Goal: Information Seeking & Learning: Learn about a topic

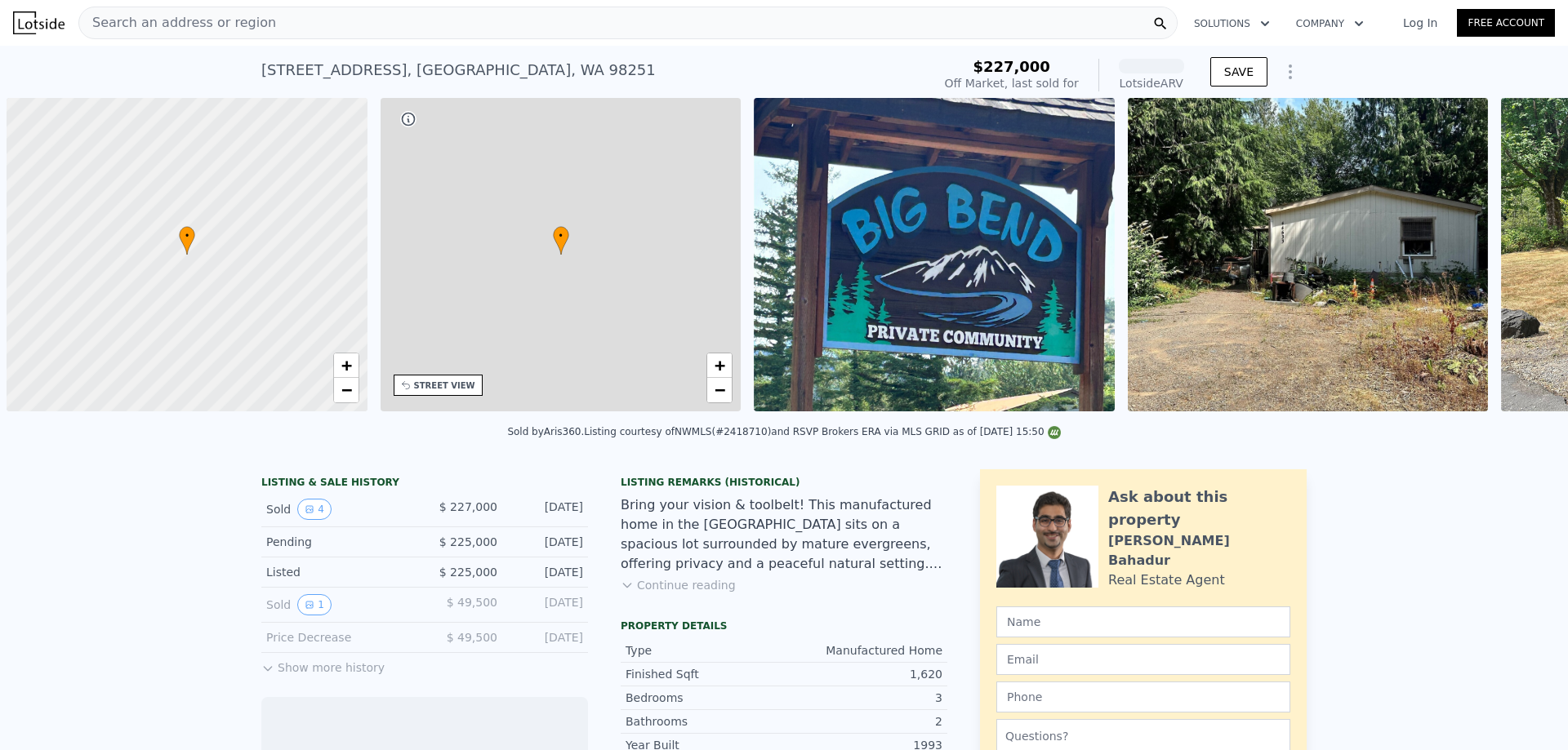
scroll to position [0, 7]
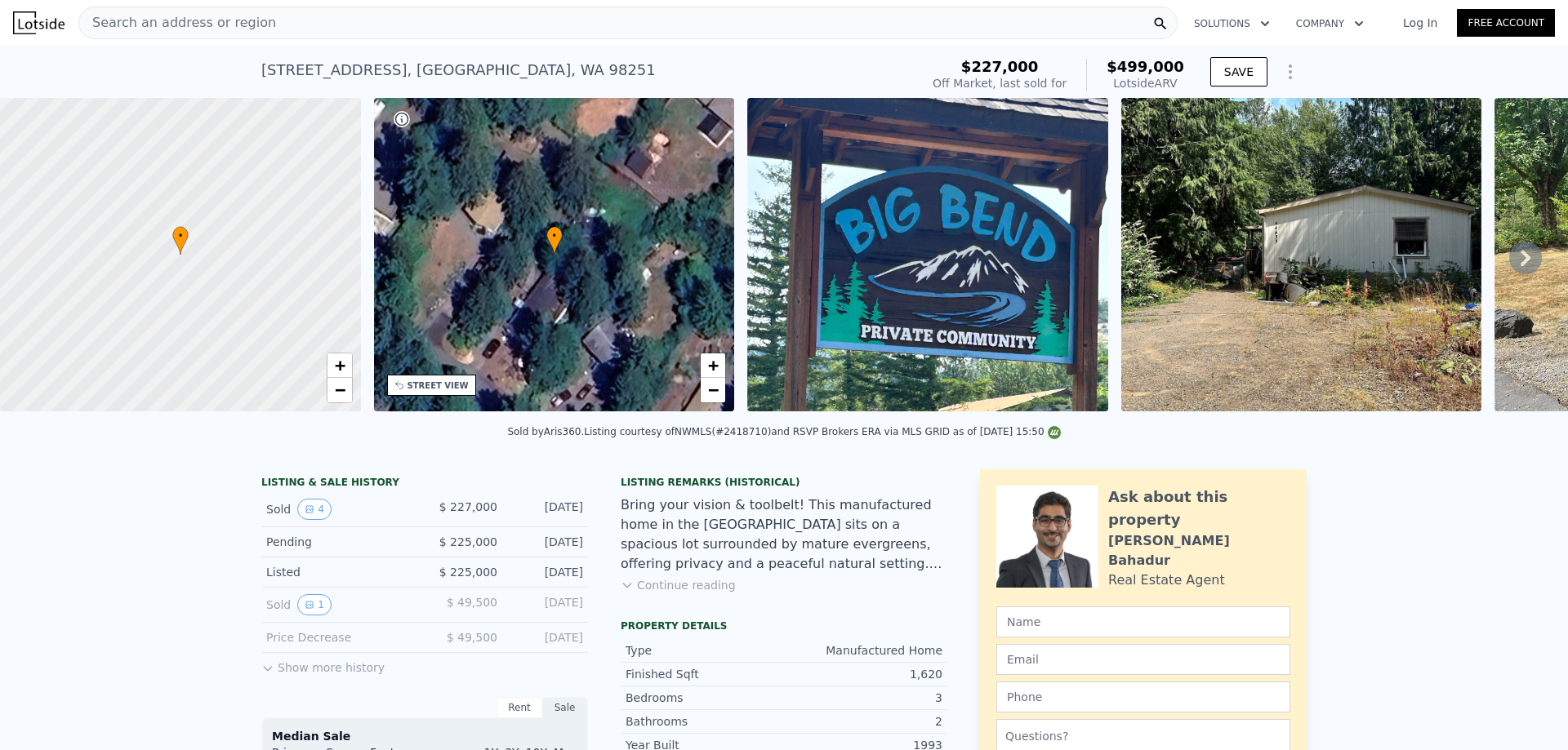
click at [720, 529] on div "Bring your vision & toolbelt! This manufactured home in the Big Bend Neighborho…" at bounding box center [784, 535] width 326 height 79
click at [203, 22] on span "Search an address or region" at bounding box center [178, 23] width 197 height 20
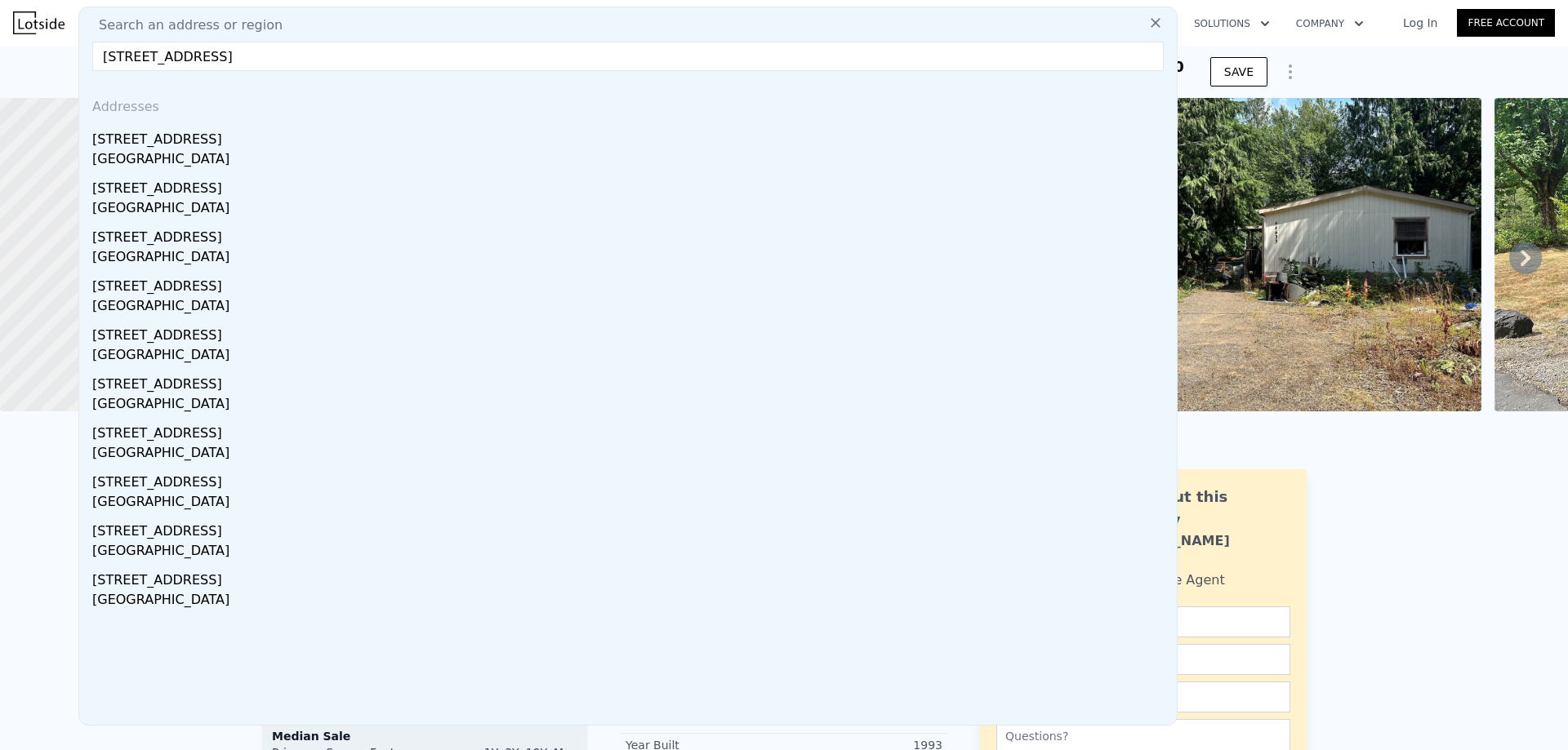
click at [993, 57] on input "253 SW 193rd Pl, Seattle, WA 98166" at bounding box center [628, 57] width 1071 height 30
type input "253 SW 193rd Pl, Seattle, WA 98166"
click at [1158, 23] on button at bounding box center [1156, 22] width 30 height 33
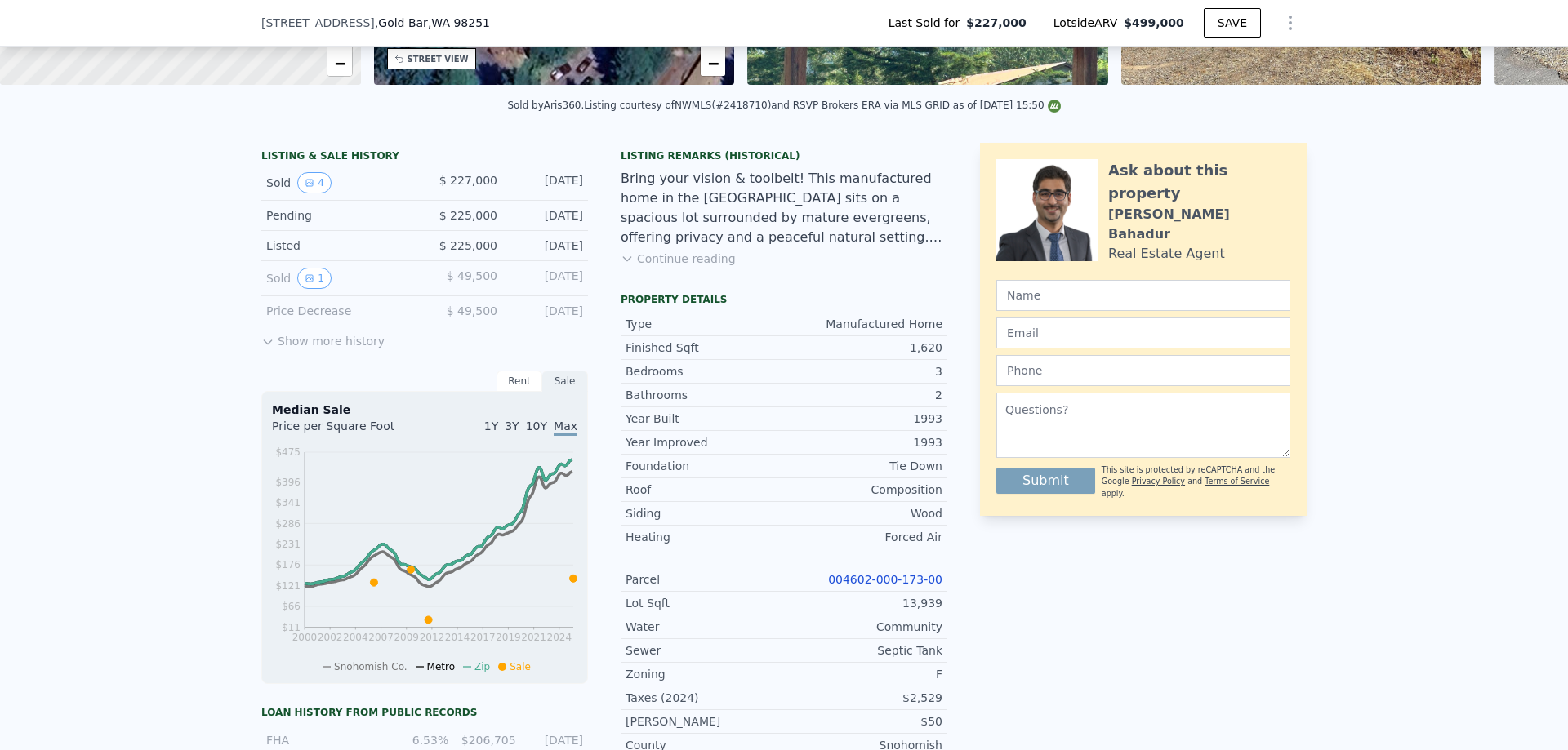
scroll to position [430, 0]
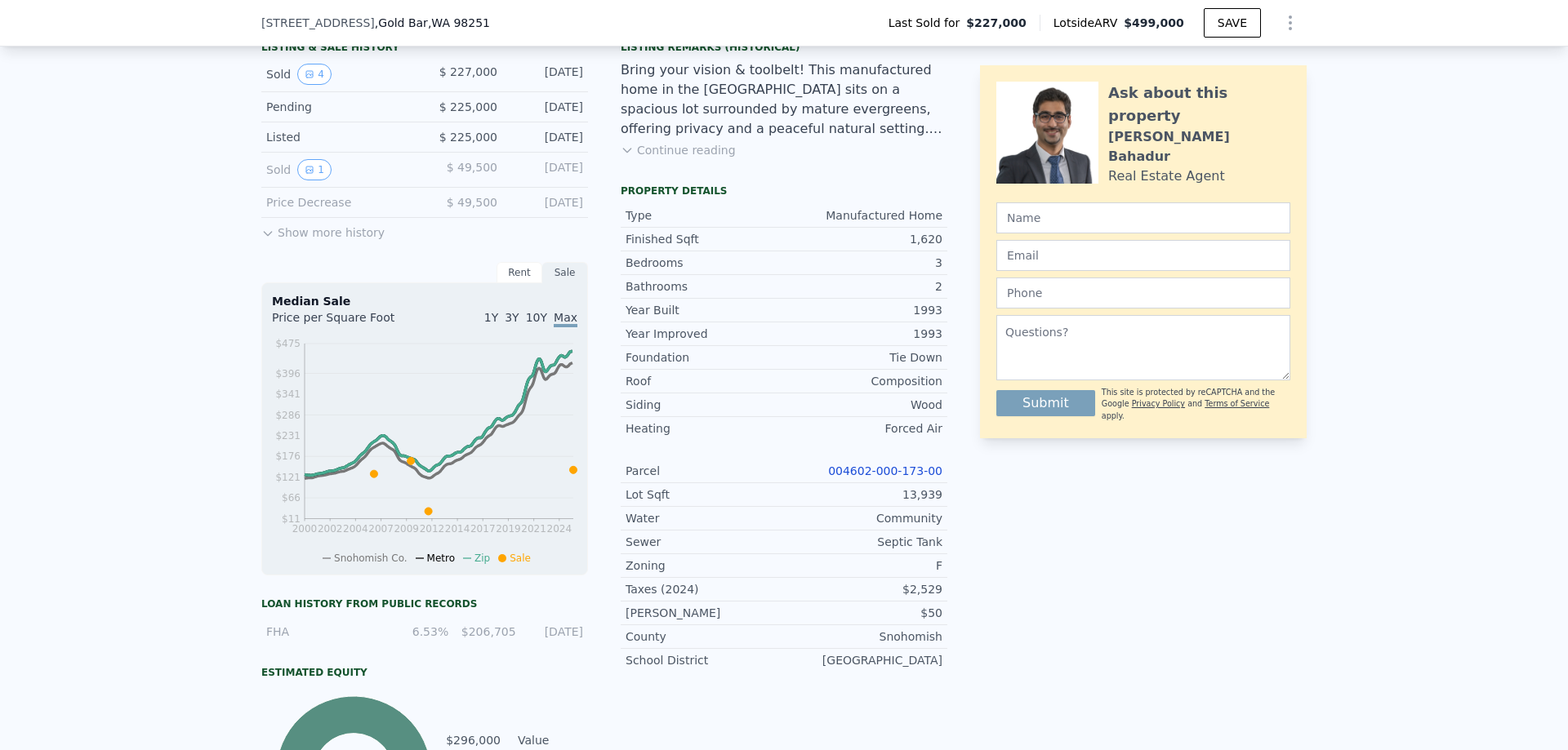
click at [883, 478] on link "004602-000-173-00" at bounding box center [884, 471] width 114 height 13
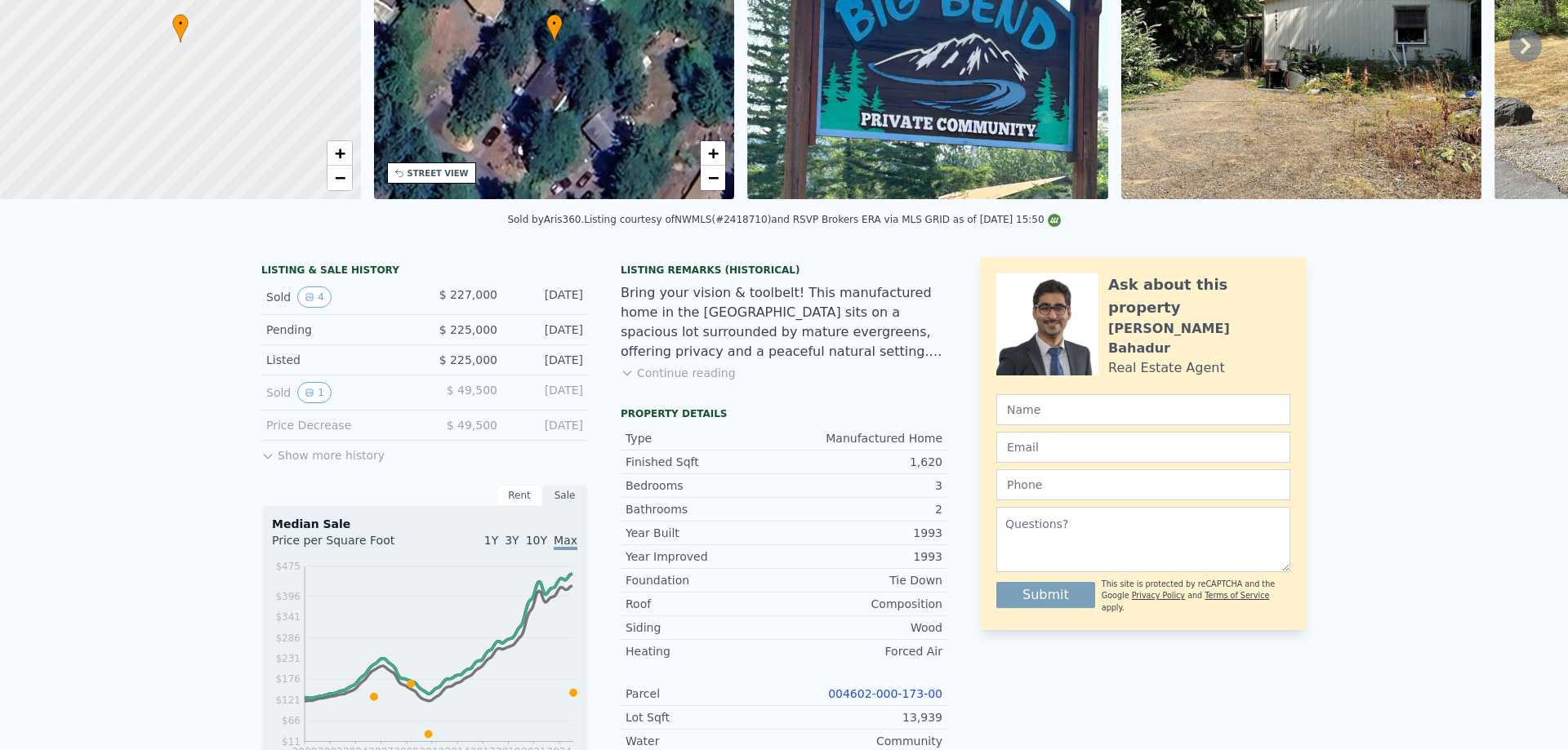
scroll to position [0, 0]
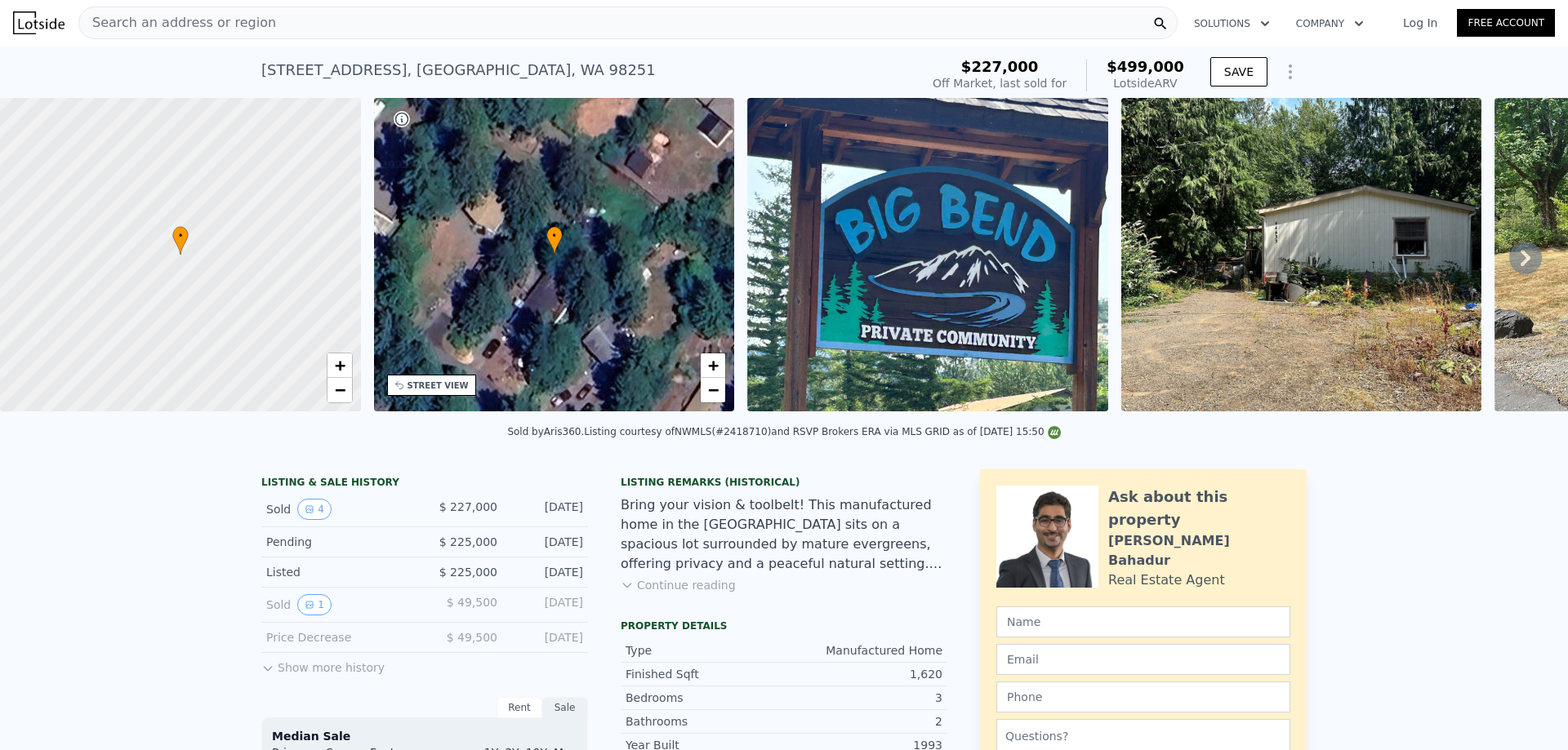
click at [798, 548] on div "Bring your vision & toolbelt! This manufactured home in the Big Bend Neighborho…" at bounding box center [784, 535] width 326 height 79
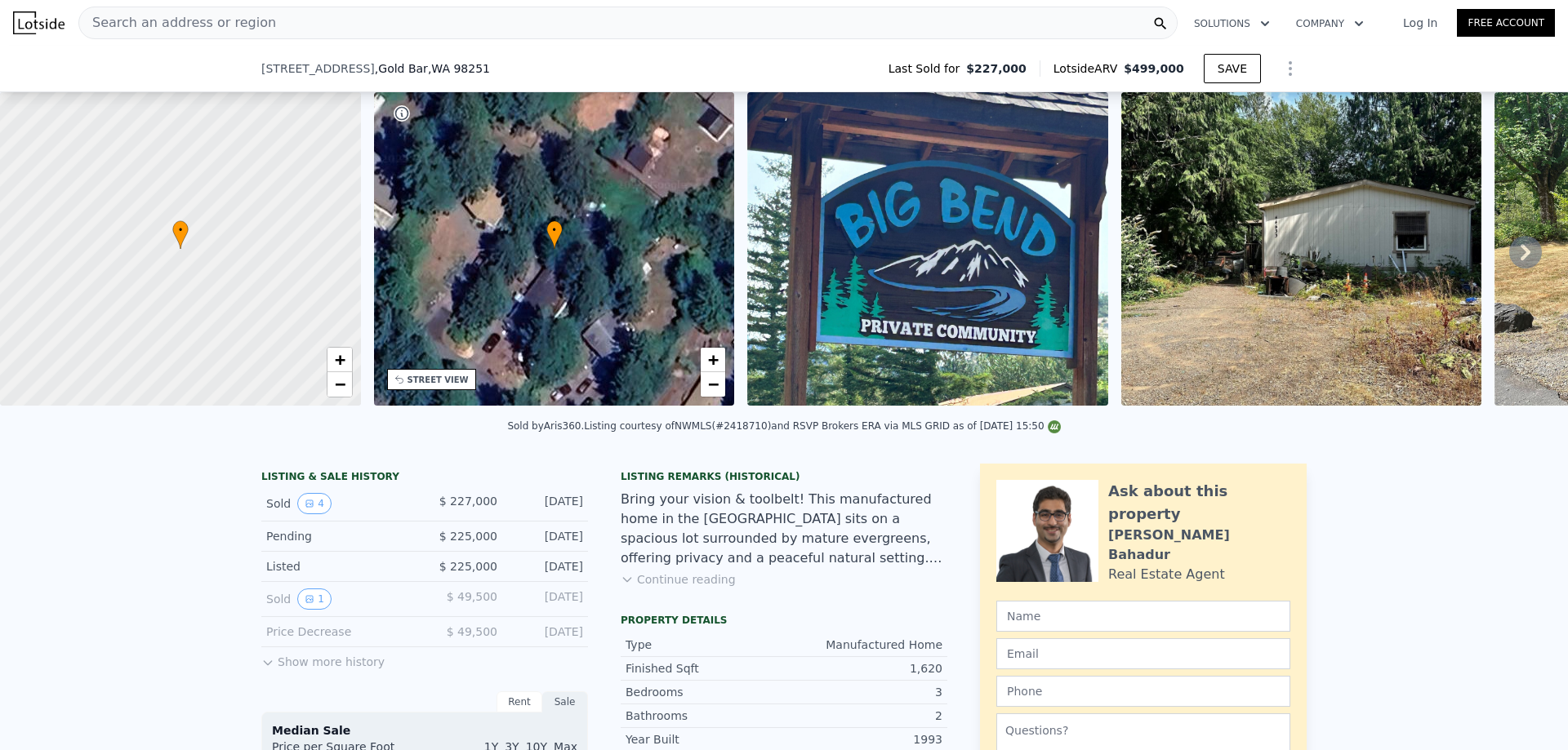
scroll to position [103, 0]
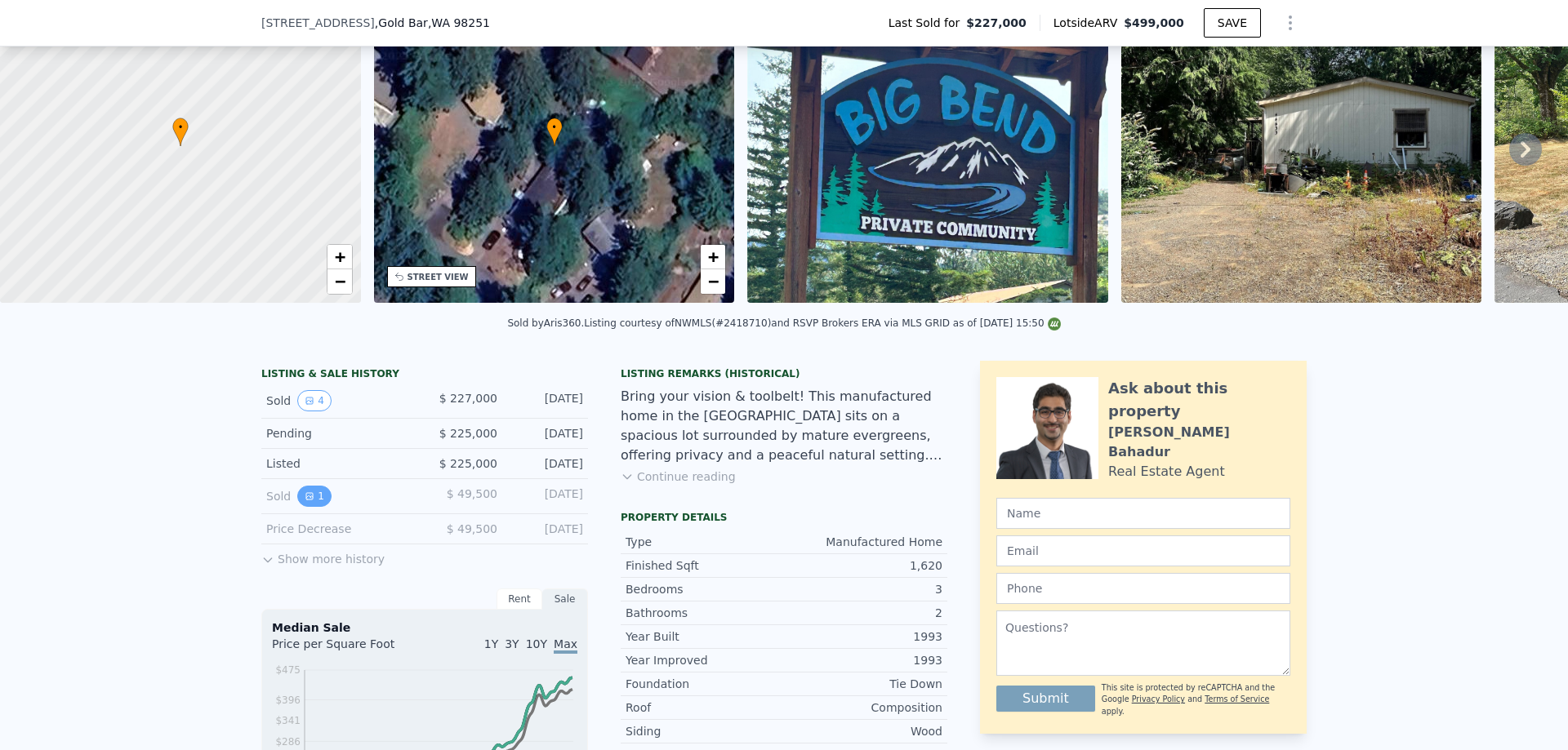
click at [307, 500] on icon "View historical data" at bounding box center [310, 497] width 7 height 7
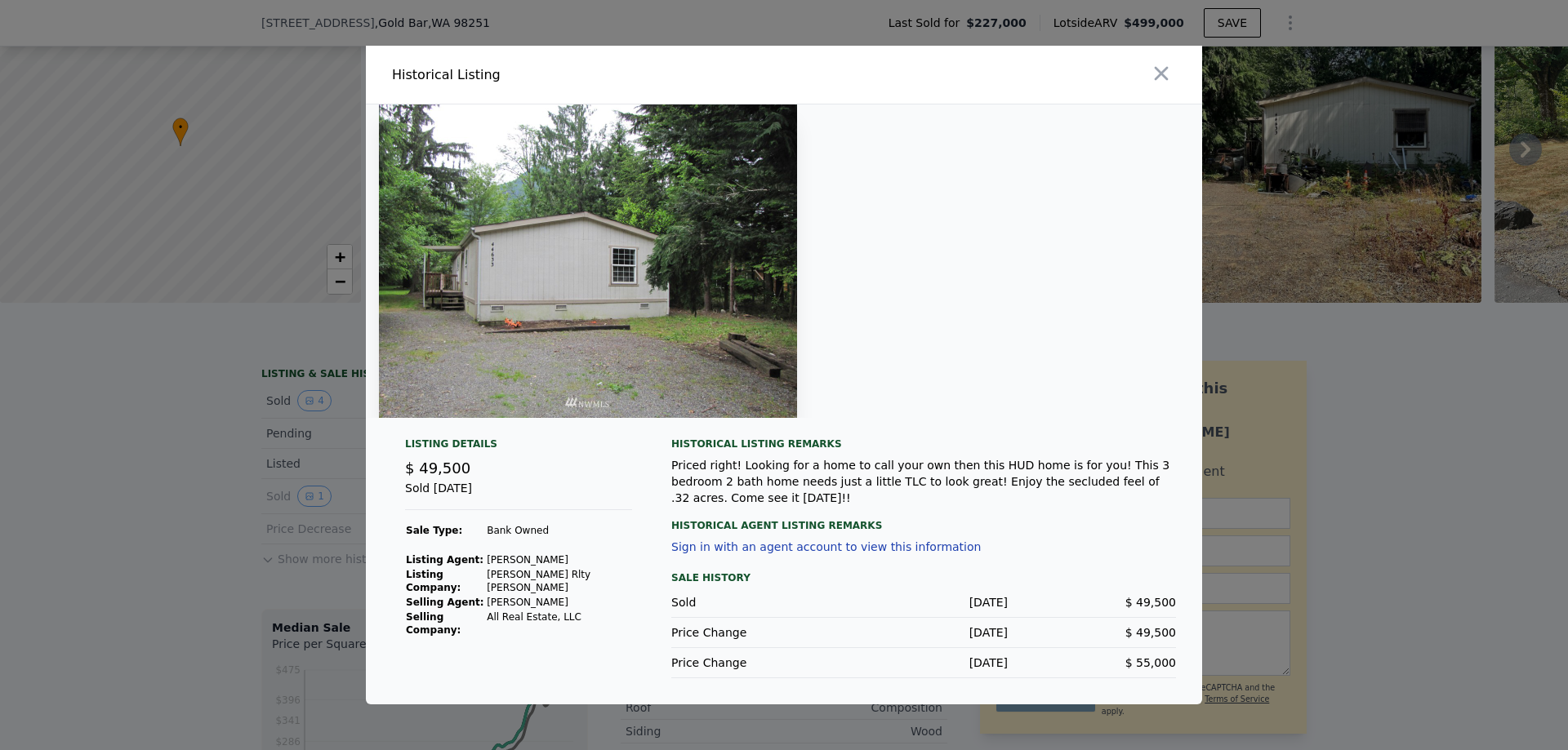
click at [594, 259] on img at bounding box center [588, 261] width 418 height 314
click at [615, 311] on img at bounding box center [588, 261] width 418 height 314
click at [1156, 81] on icon "button" at bounding box center [1161, 74] width 14 height 14
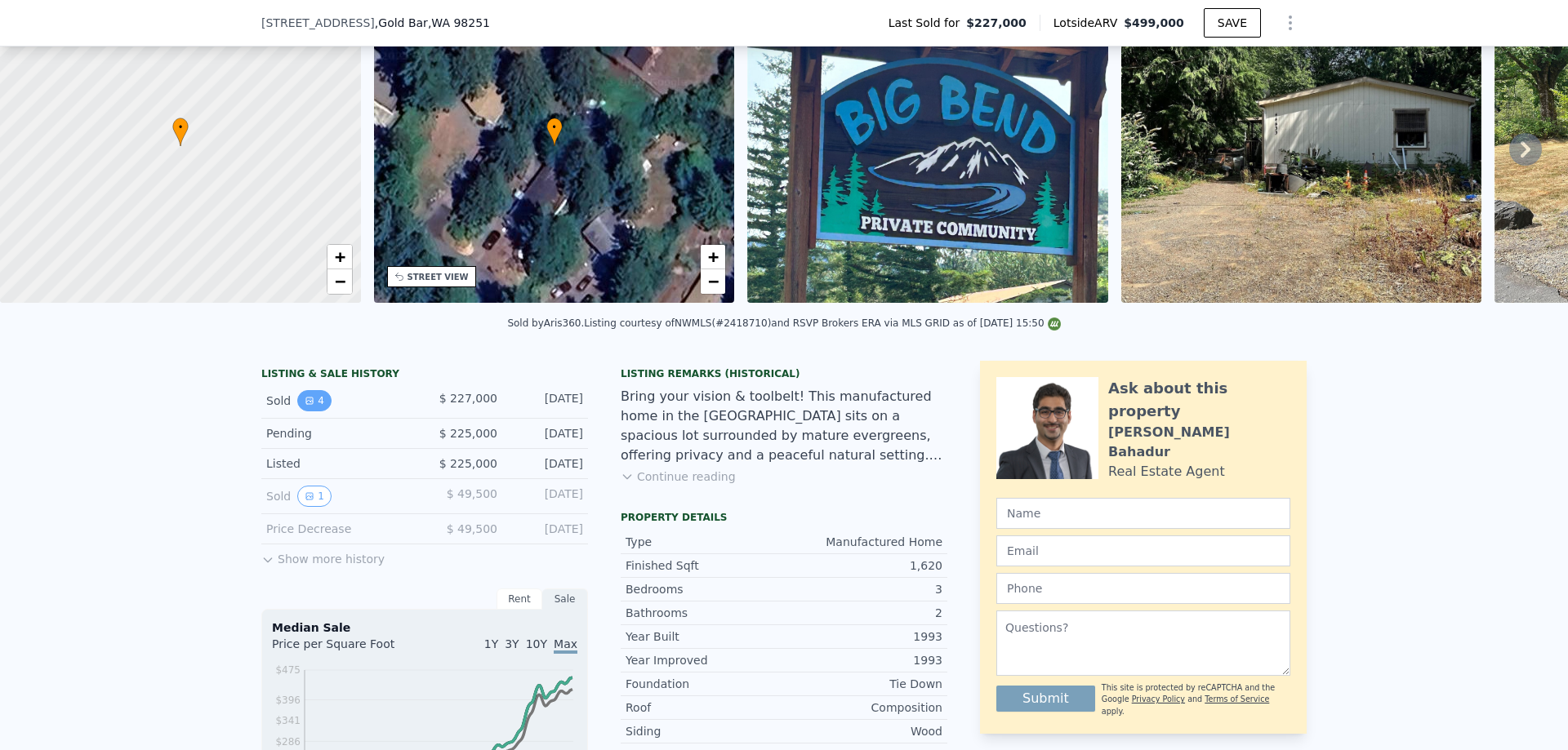
click at [307, 404] on icon "View historical data" at bounding box center [310, 401] width 7 height 7
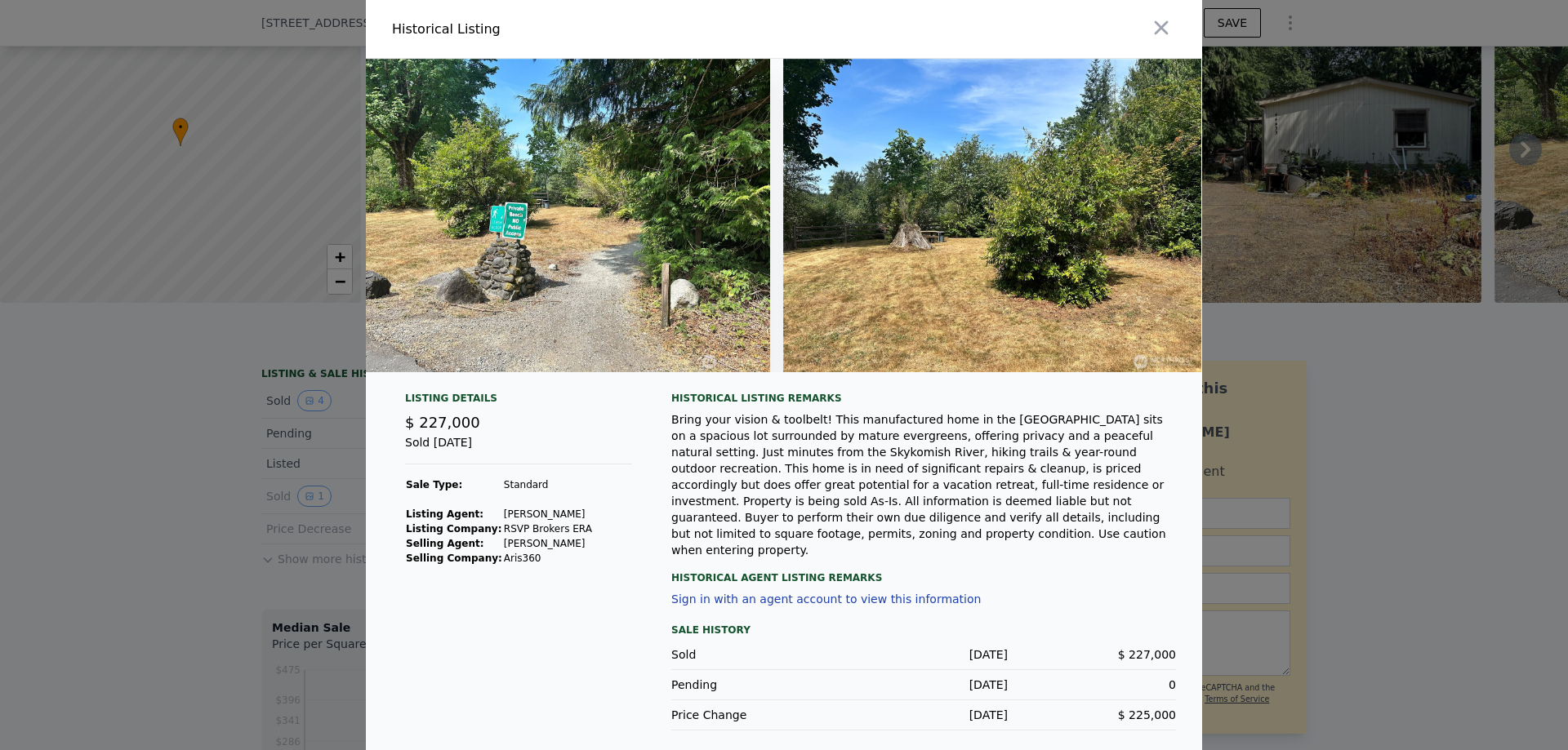
scroll to position [0, 641]
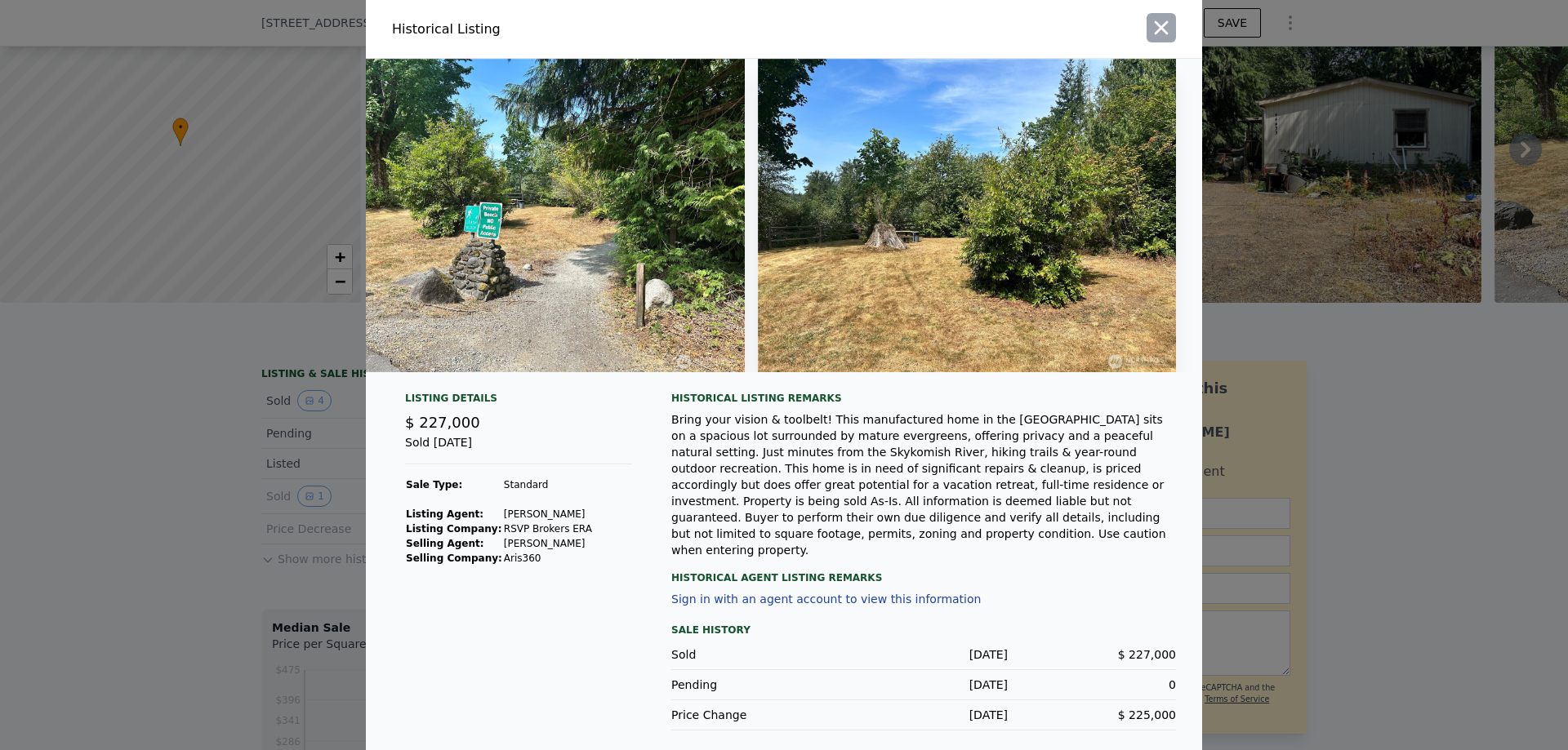
click at [1156, 43] on button "button" at bounding box center [1161, 28] width 30 height 30
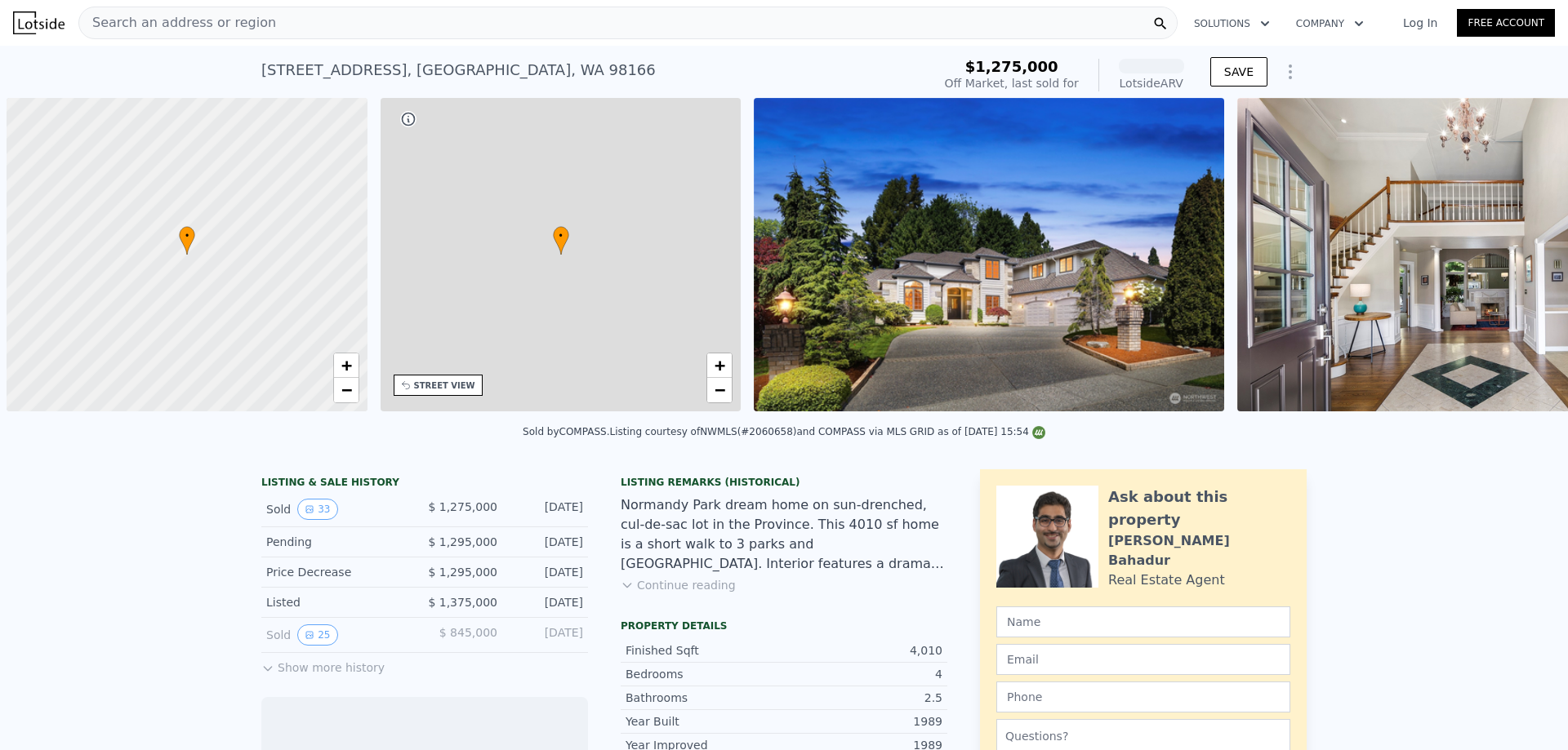
scroll to position [0, 7]
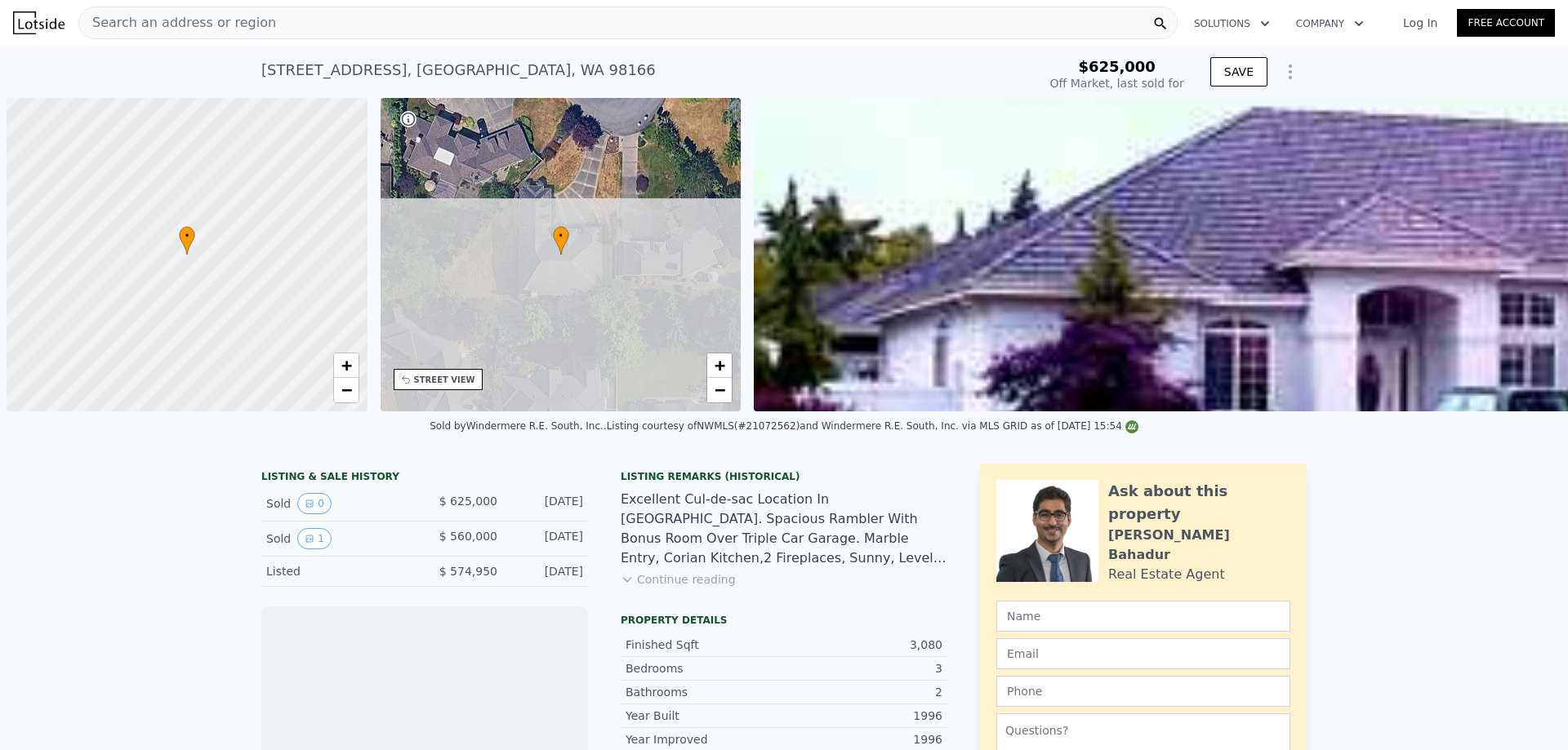
scroll to position [0, 7]
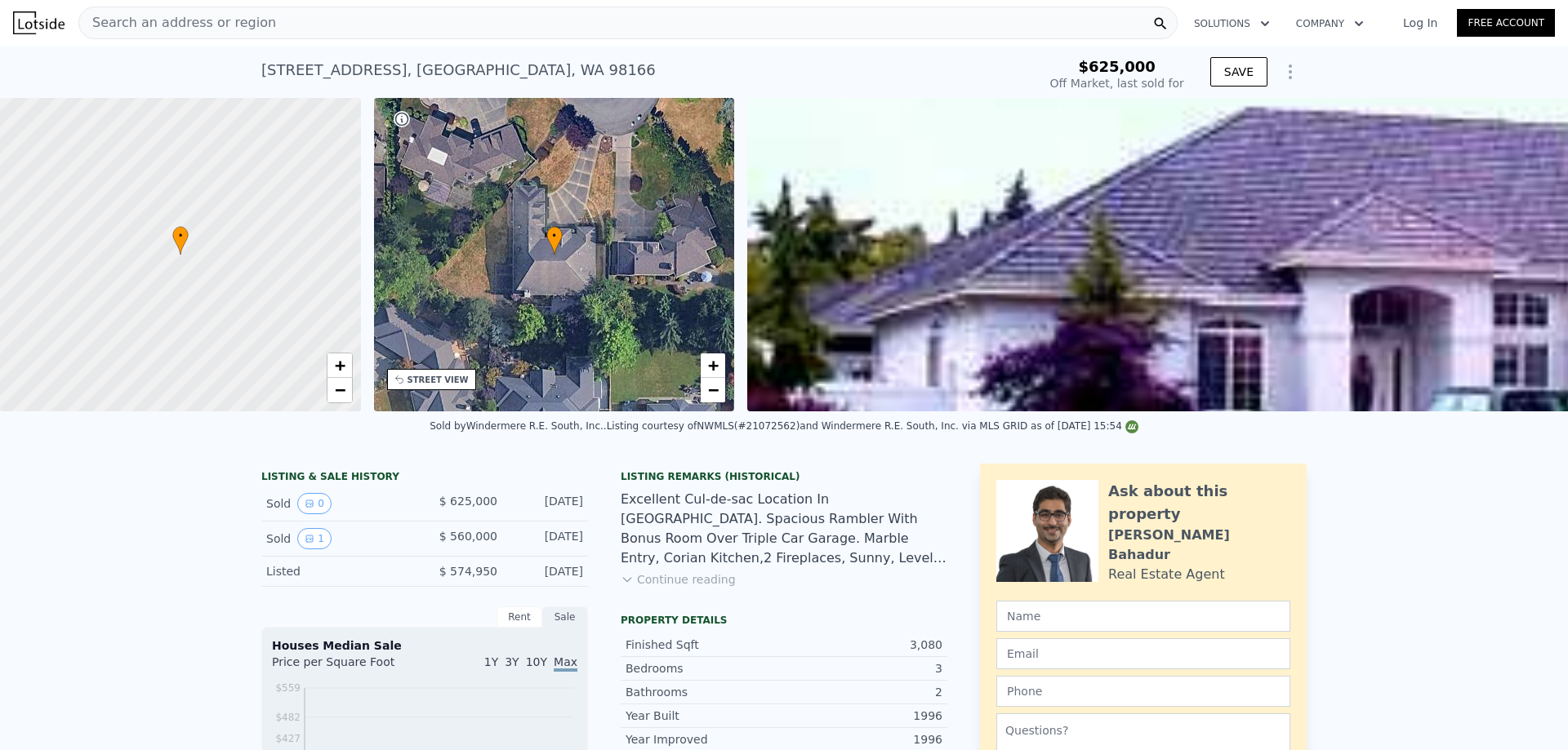
type input "-$ 613,976"
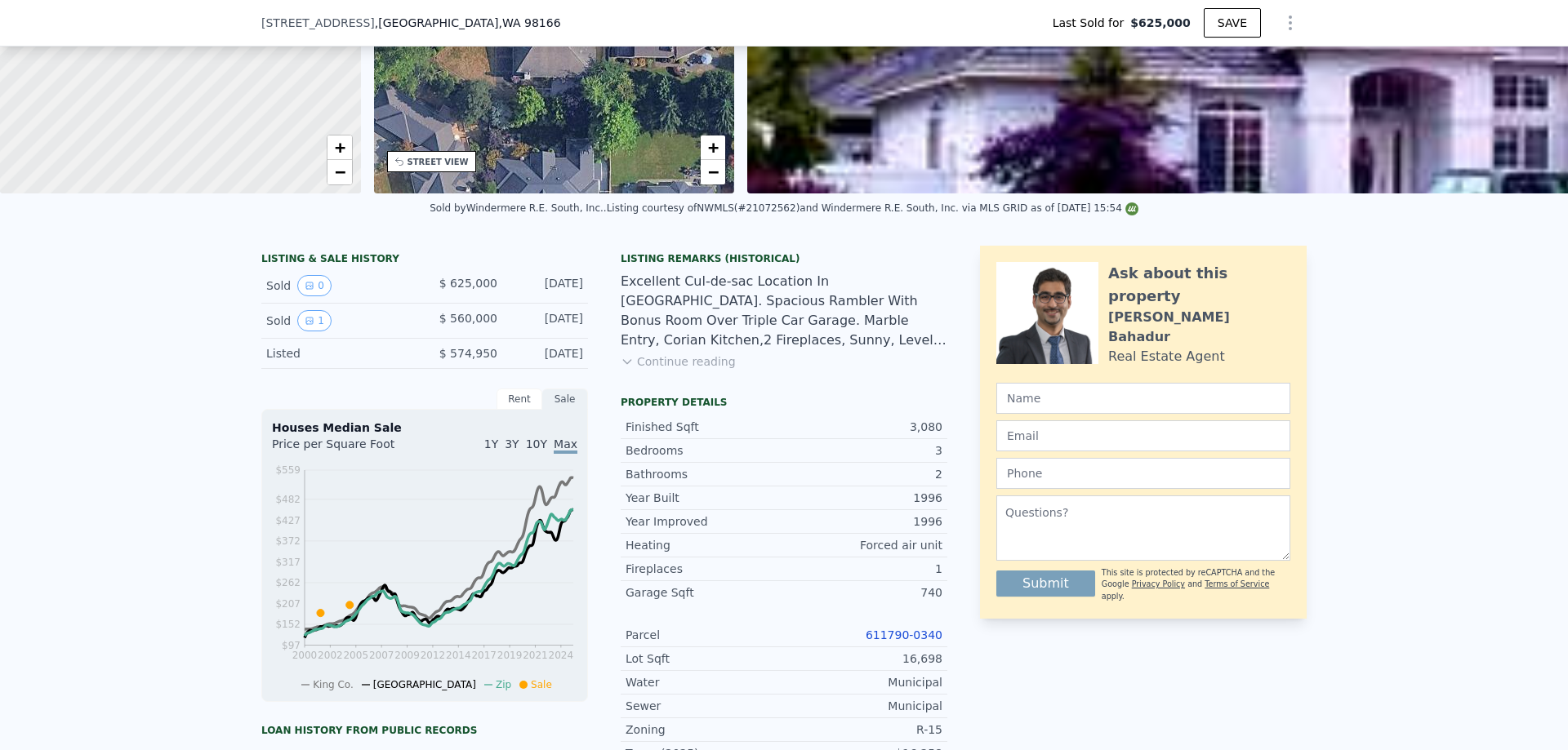
scroll to position [320, 0]
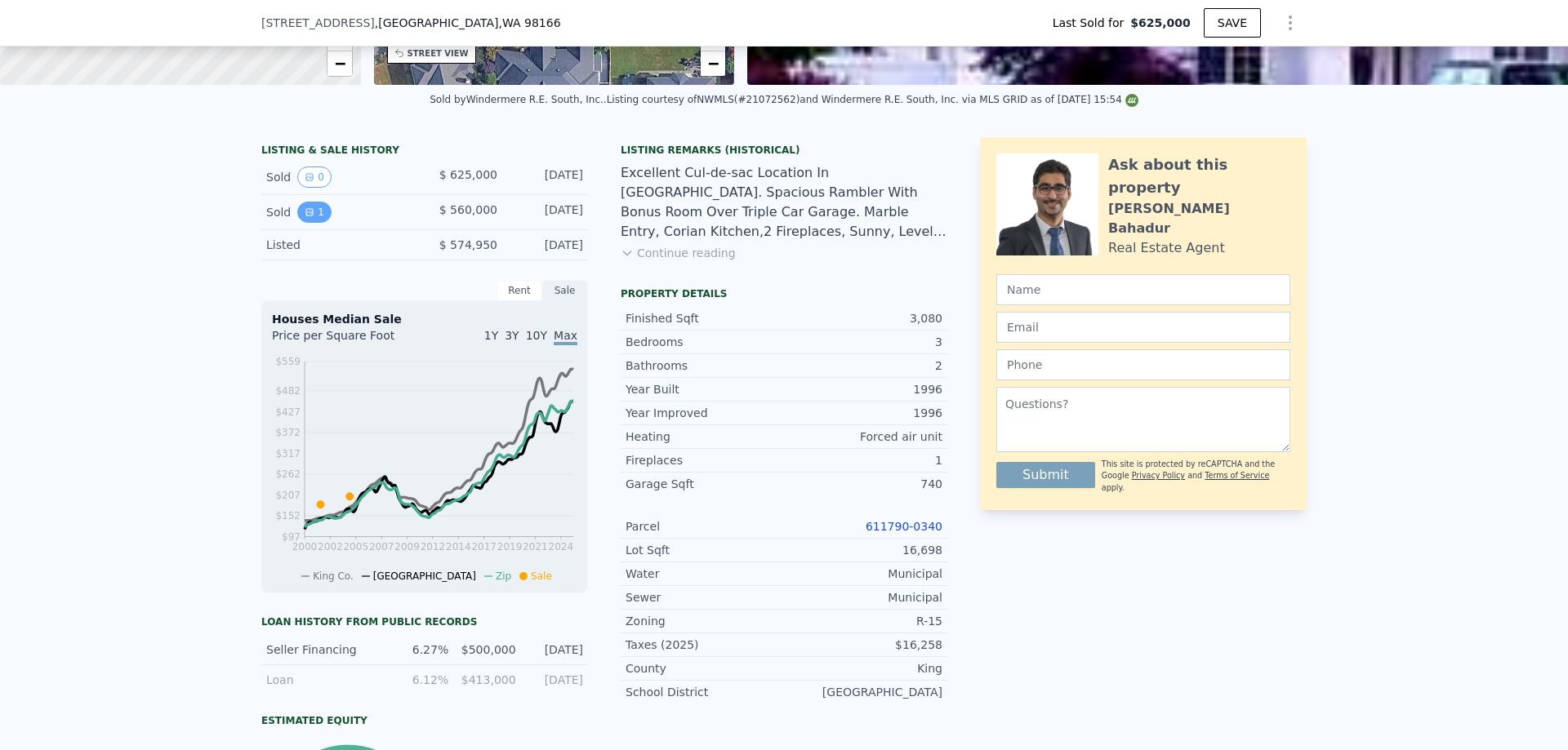
click at [310, 223] on button "1" at bounding box center [315, 212] width 34 height 21
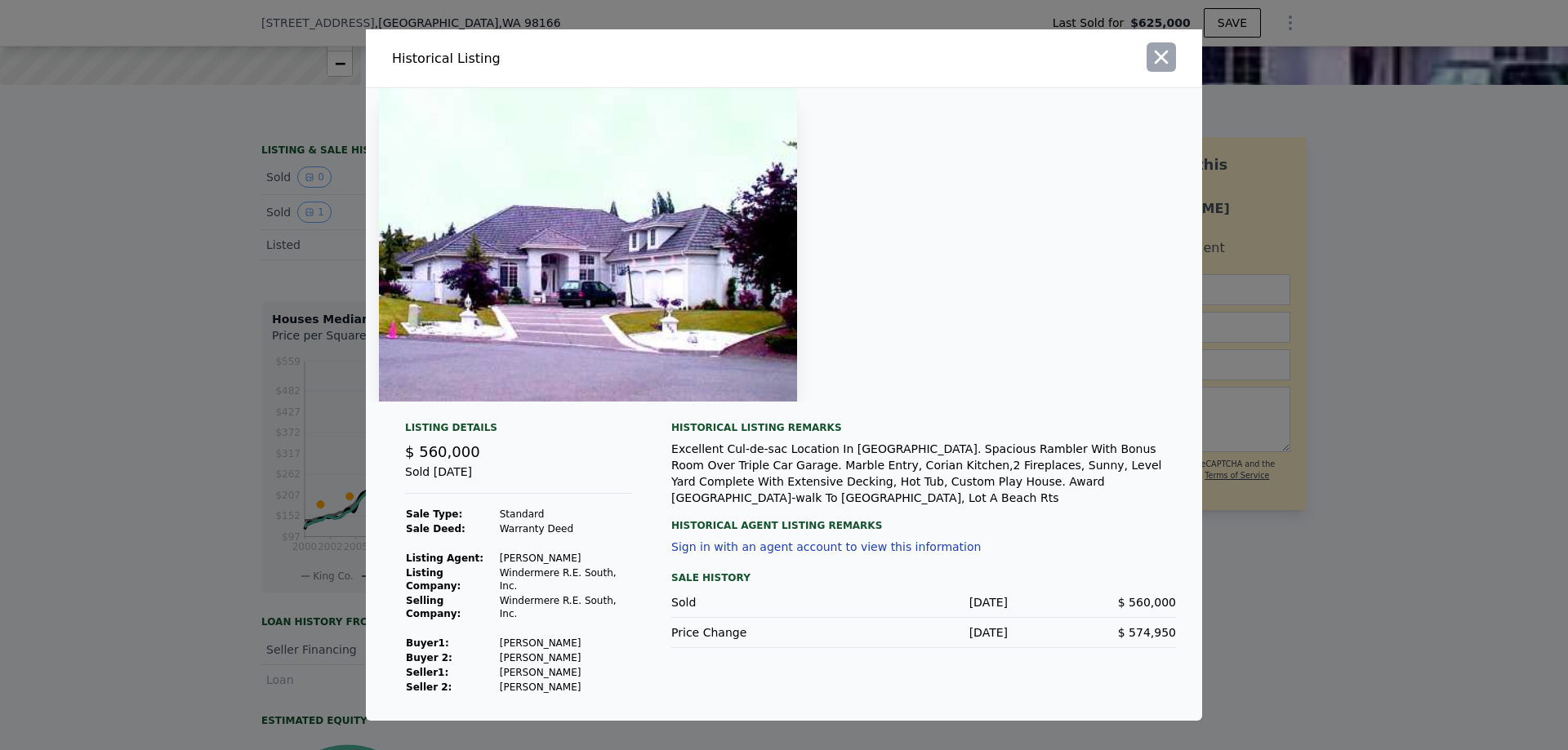
click at [1161, 65] on icon "button" at bounding box center [1161, 57] width 23 height 23
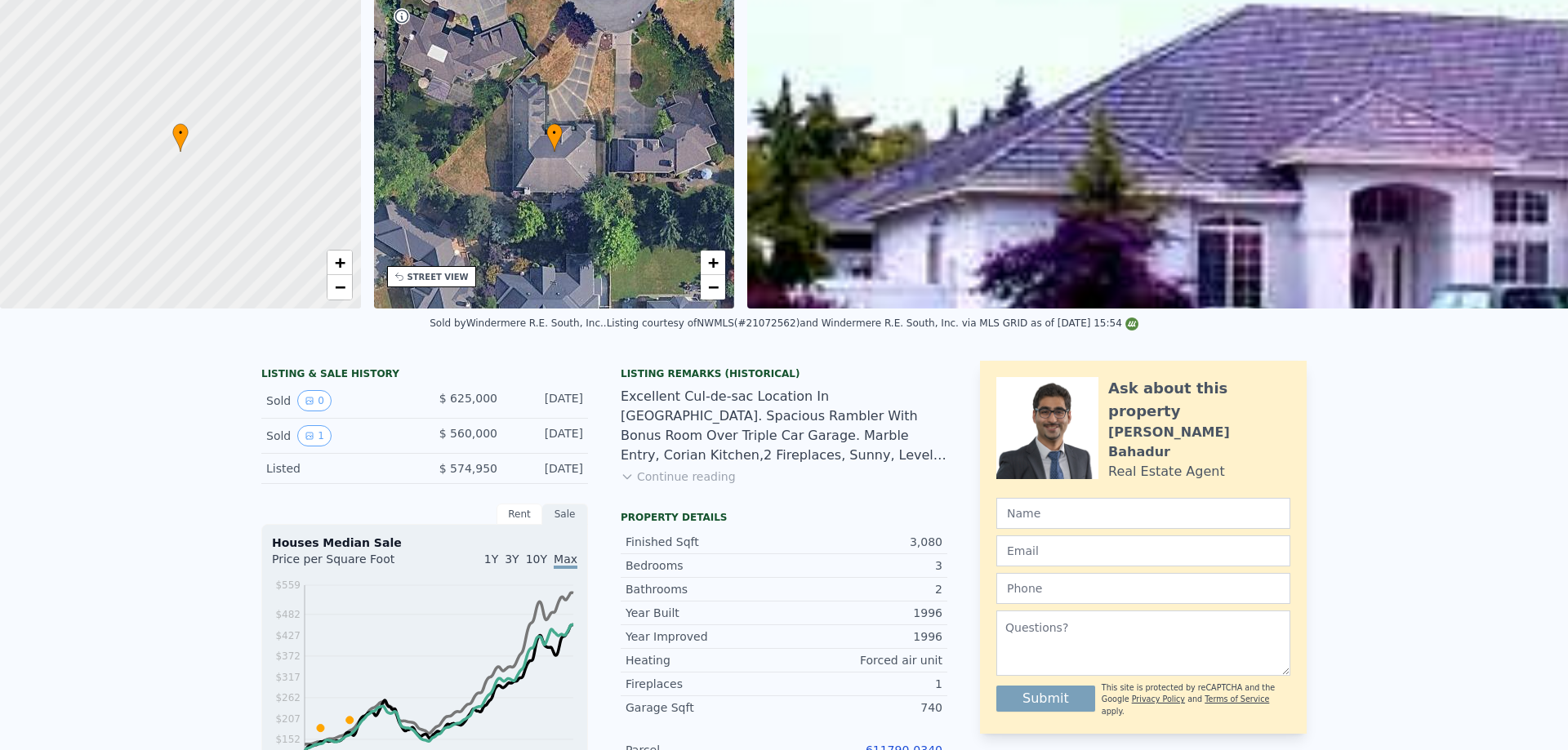
scroll to position [0, 0]
